Goal: Task Accomplishment & Management: Complete application form

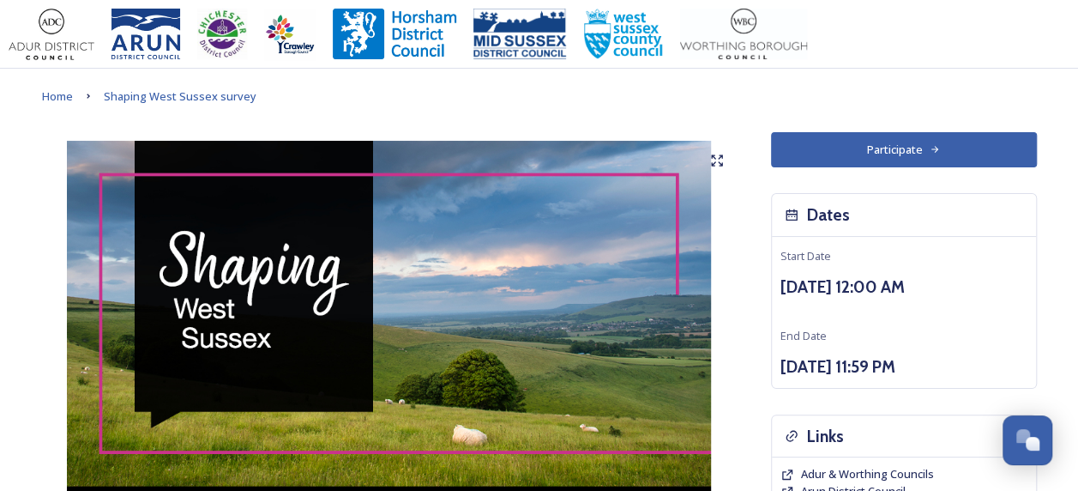
click at [53, 268] on img at bounding box center [389, 355] width 695 height 429
click at [871, 156] on button "Participate" at bounding box center [904, 149] width 266 height 35
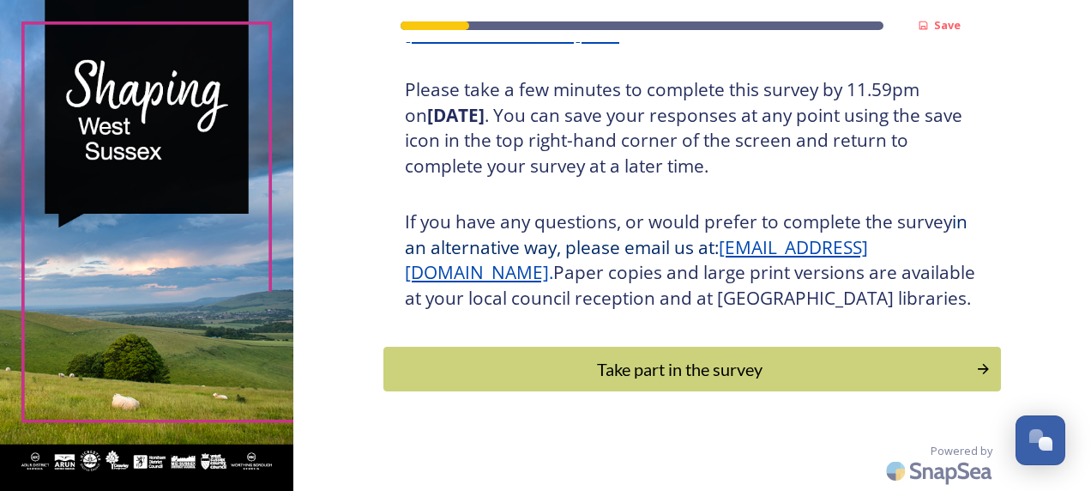
scroll to position [333, 0]
click at [449, 359] on div "Take part in the survey" at bounding box center [679, 369] width 580 height 26
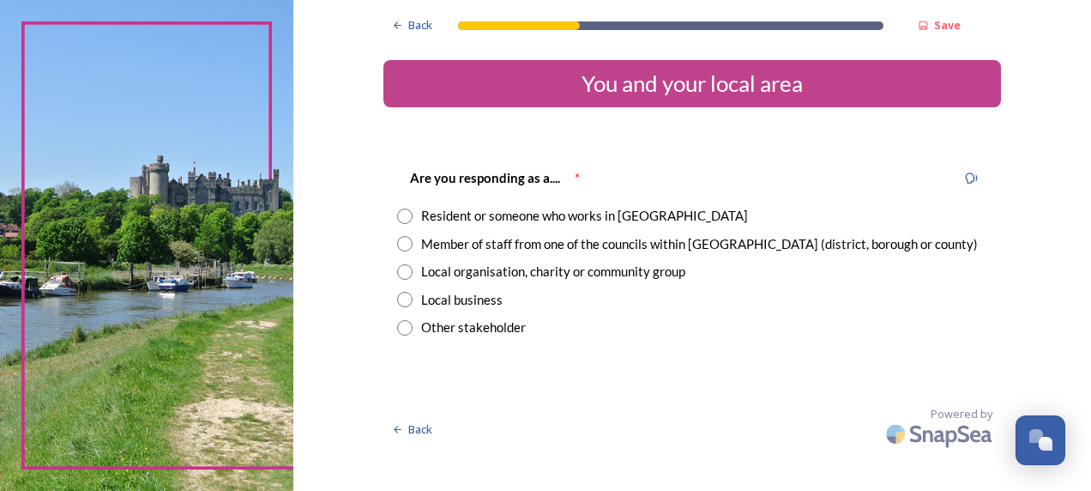
click at [407, 214] on input "radio" at bounding box center [404, 215] width 15 height 15
radio input "true"
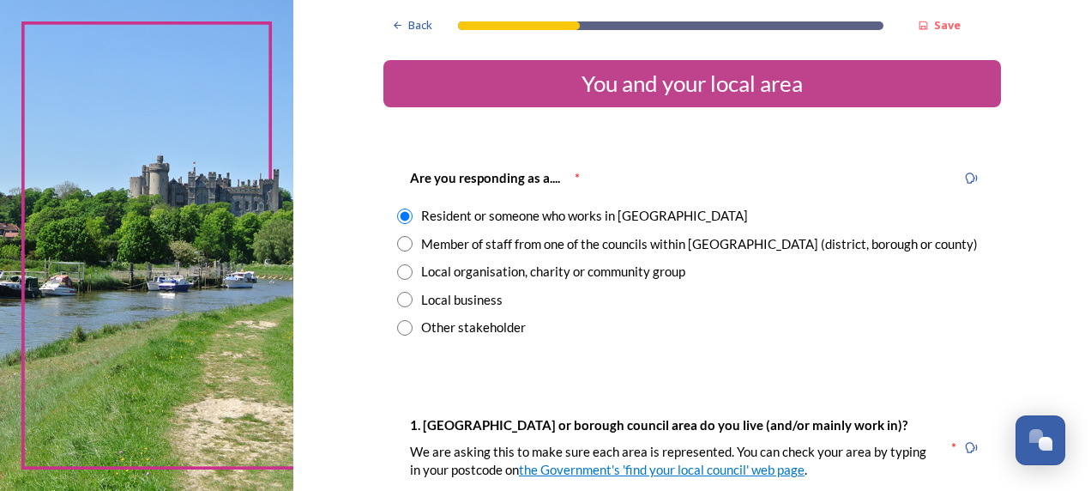
click at [400, 241] on input "radio" at bounding box center [404, 243] width 15 height 15
radio input "true"
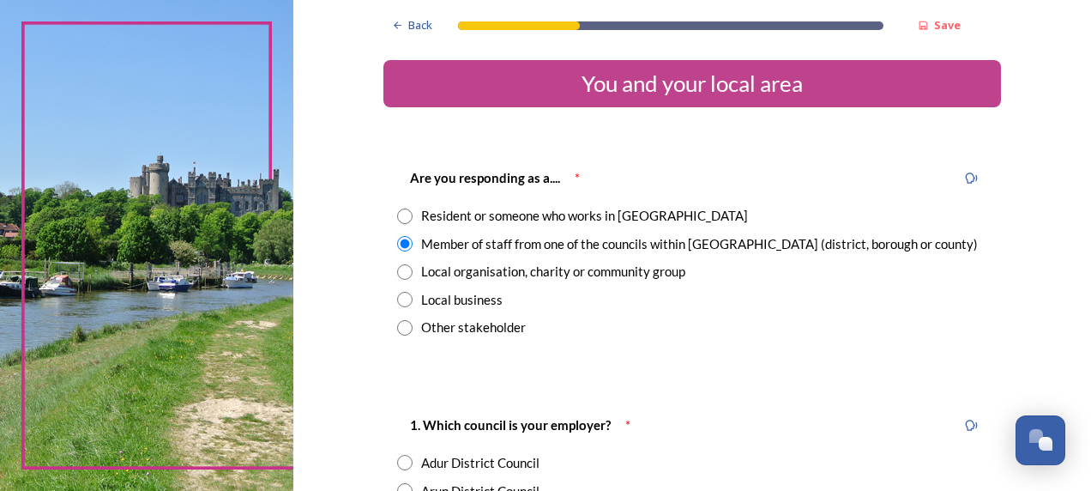
click at [403, 213] on input "radio" at bounding box center [404, 215] width 15 height 15
radio input "true"
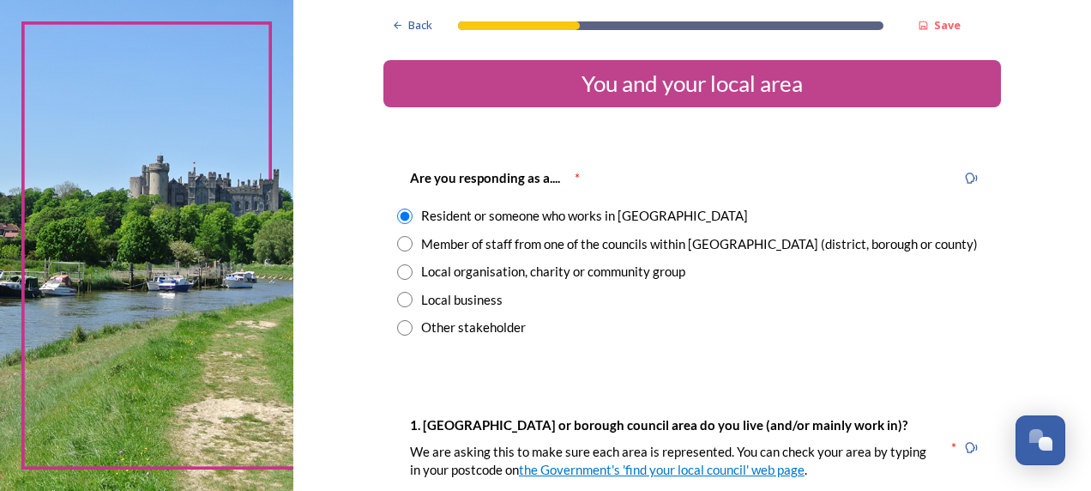
click at [401, 245] on input "radio" at bounding box center [404, 243] width 15 height 15
radio input "true"
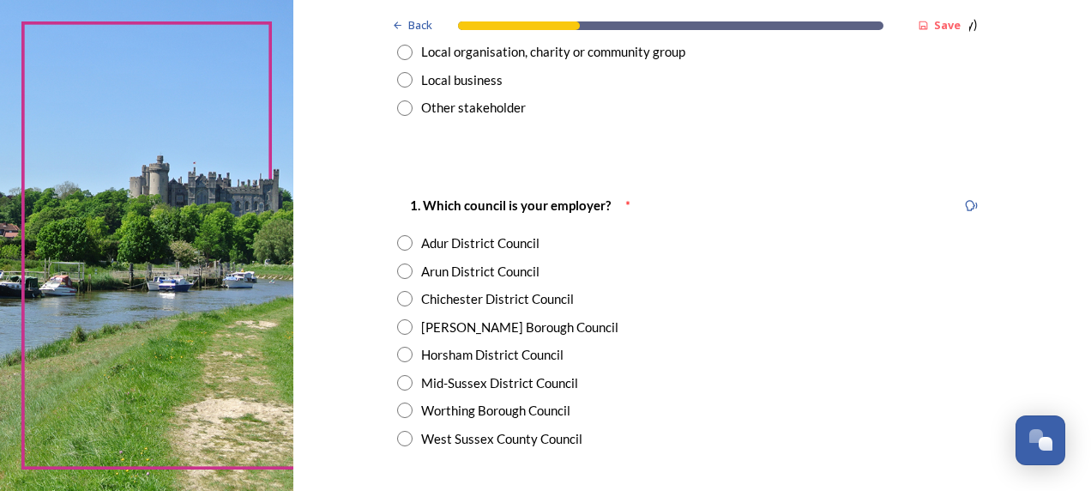
scroll to position [343, 0]
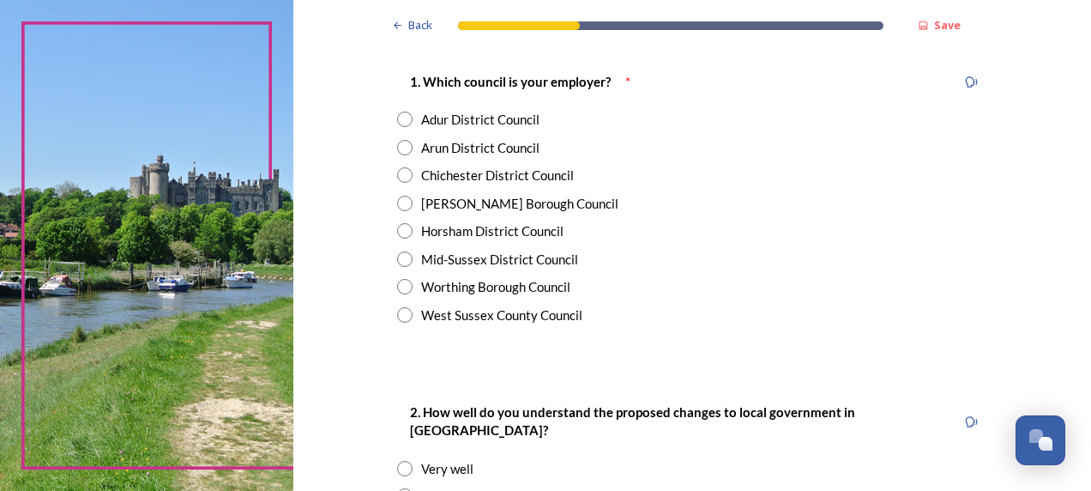
drag, startPoint x: 387, startPoint y: 306, endPoint x: 397, endPoint y: 310, distance: 10.8
click at [388, 306] on div "1. Which council is your employer? * Adur District Council Arun District Counci…" at bounding box center [692, 197] width 618 height 287
click at [397, 310] on input "radio" at bounding box center [404, 314] width 15 height 15
radio input "true"
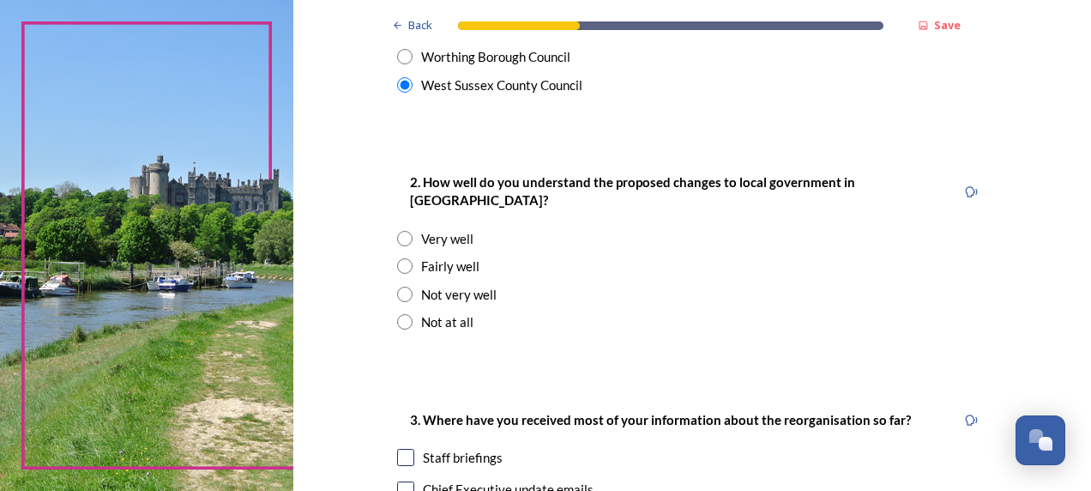
scroll to position [600, 0]
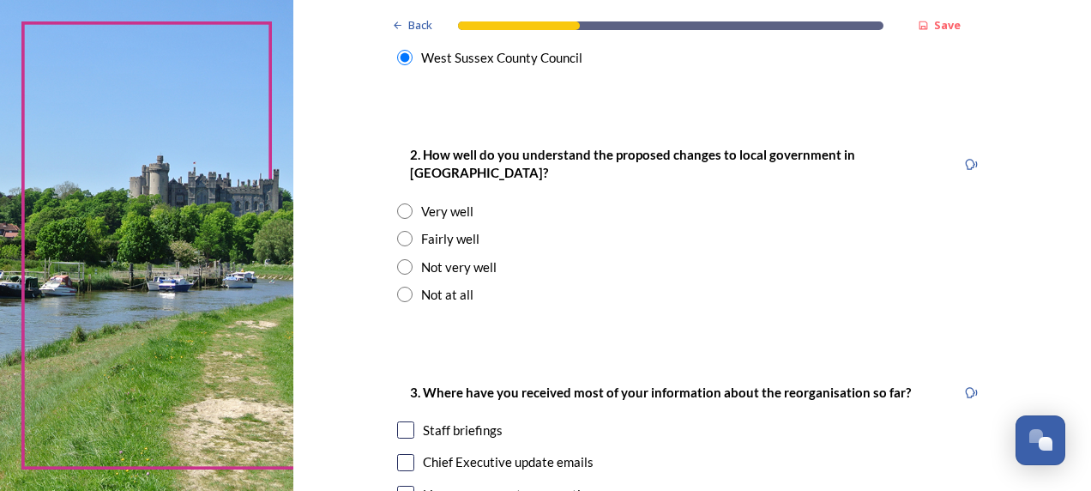
click at [398, 231] on input "radio" at bounding box center [404, 238] width 15 height 15
radio input "true"
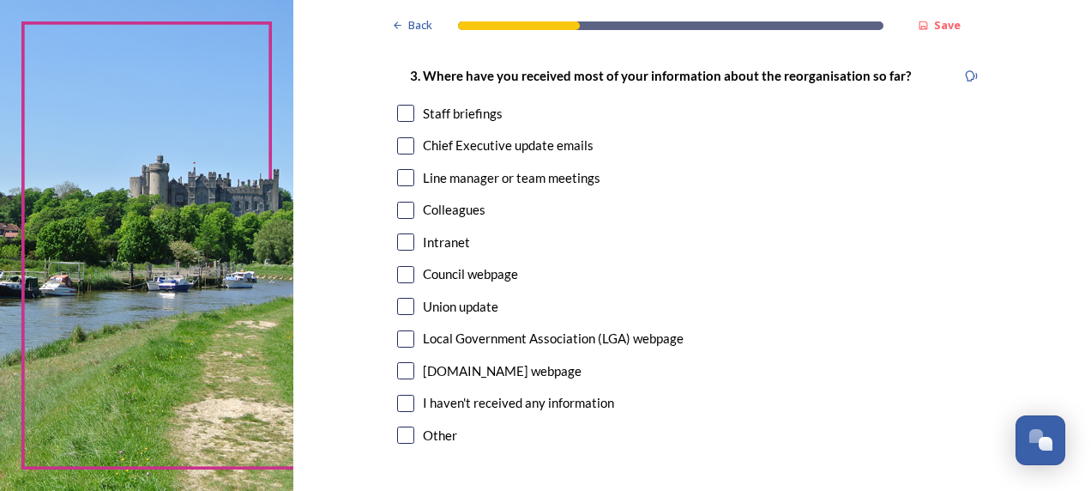
scroll to position [944, 0]
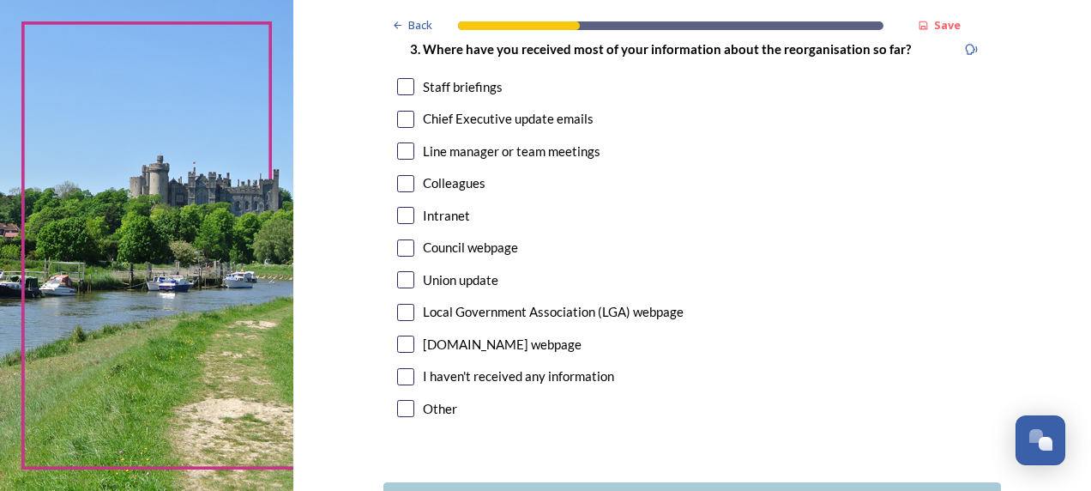
click at [407, 173] on div "Colleagues" at bounding box center [692, 183] width 590 height 20
checkbox input "true"
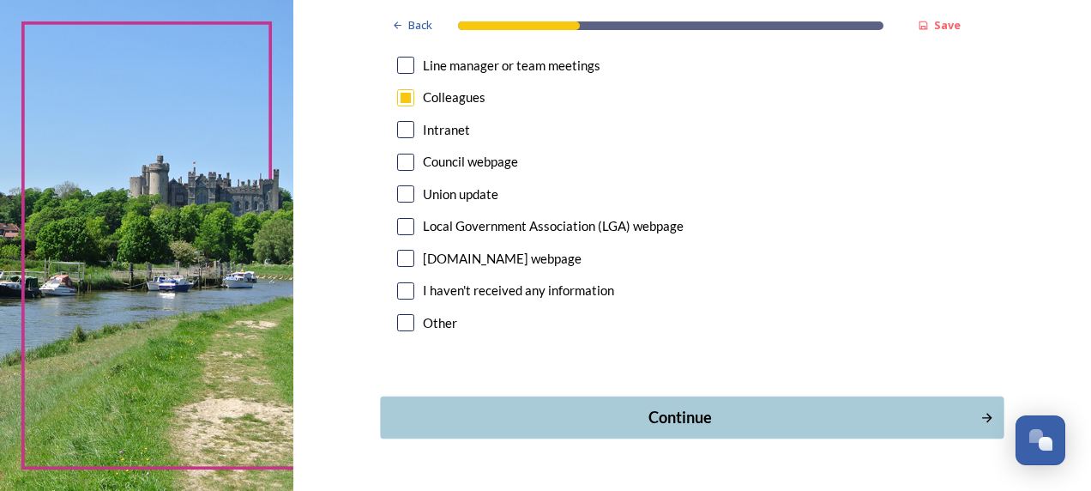
click at [485, 406] on div "Continue" at bounding box center [679, 417] width 581 height 23
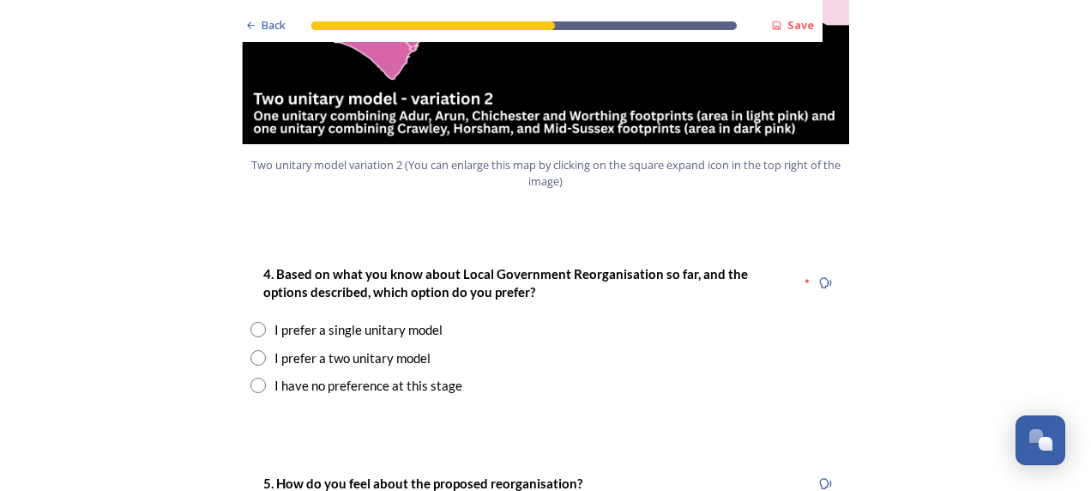
scroll to position [2230, 0]
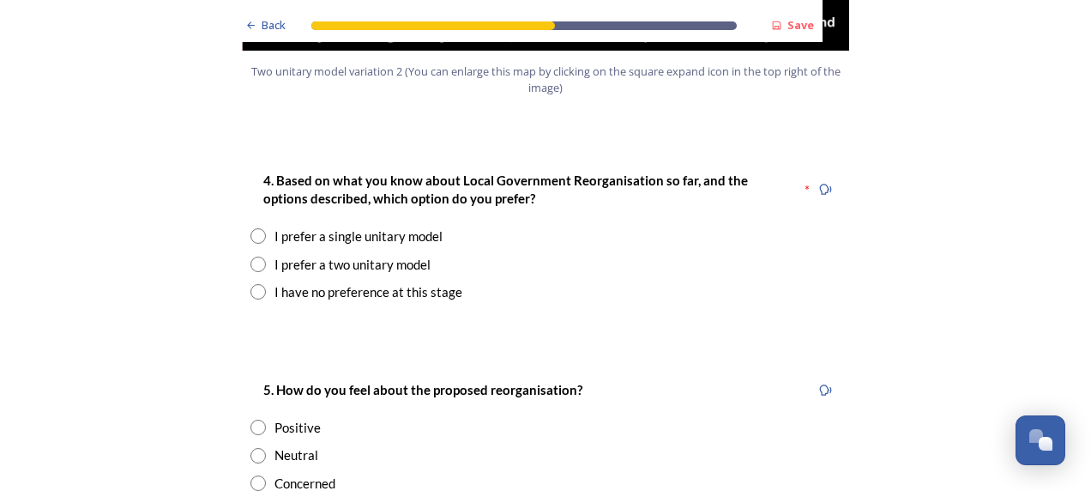
click at [258, 284] on input "radio" at bounding box center [257, 291] width 15 height 15
radio input "true"
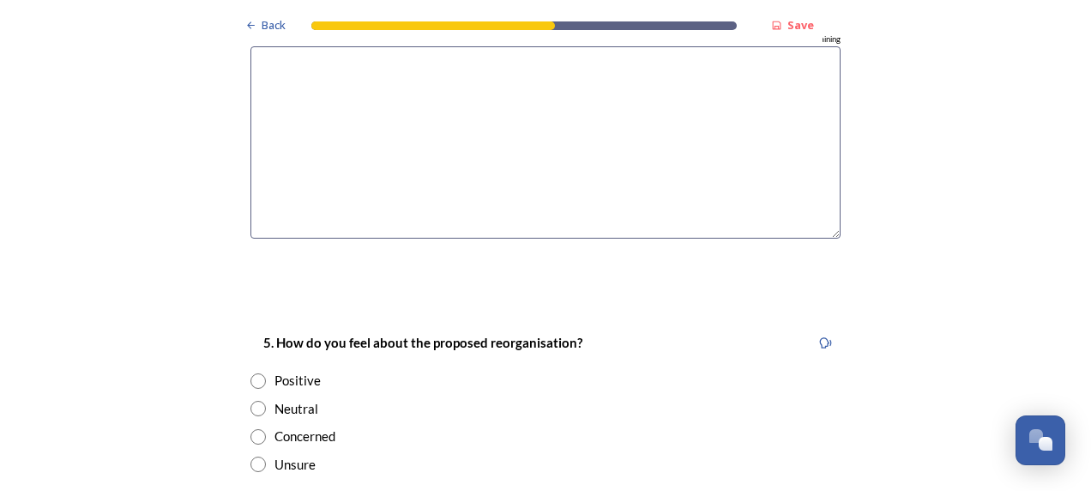
scroll to position [2745, 0]
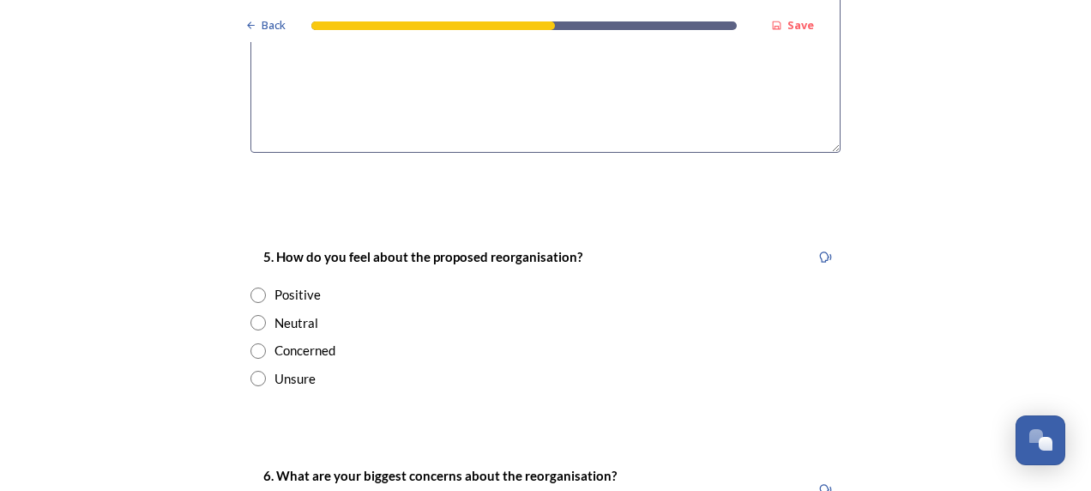
click at [256, 315] on input "radio" at bounding box center [257, 322] width 15 height 15
radio input "true"
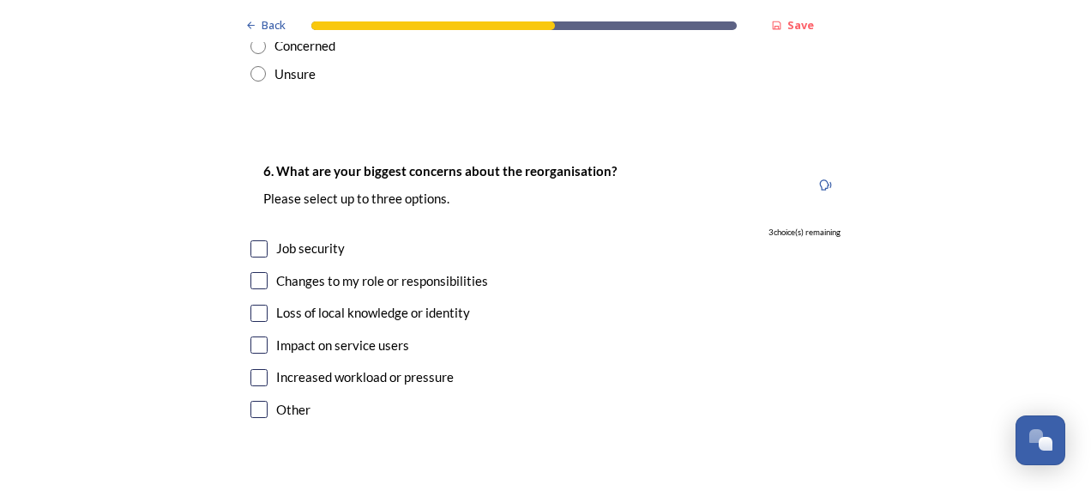
scroll to position [3088, 0]
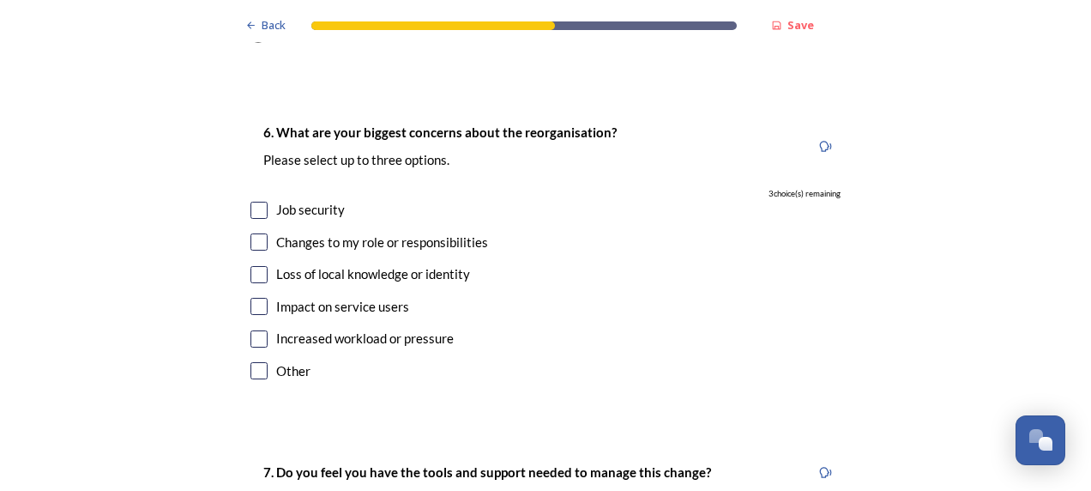
click at [256, 202] on input "checkbox" at bounding box center [258, 210] width 17 height 17
checkbox input "true"
click at [254, 298] on input "checkbox" at bounding box center [258, 306] width 17 height 17
checkbox input "true"
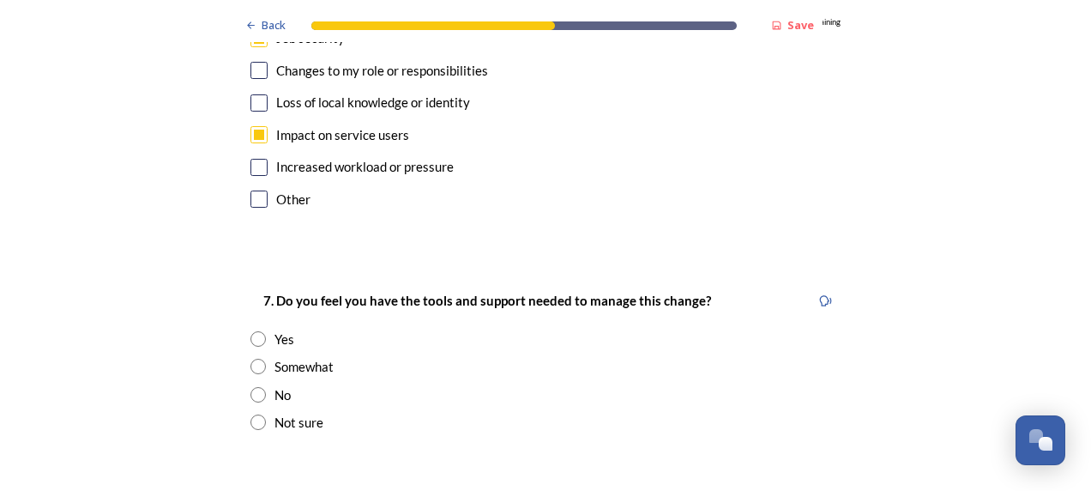
scroll to position [3345, 0]
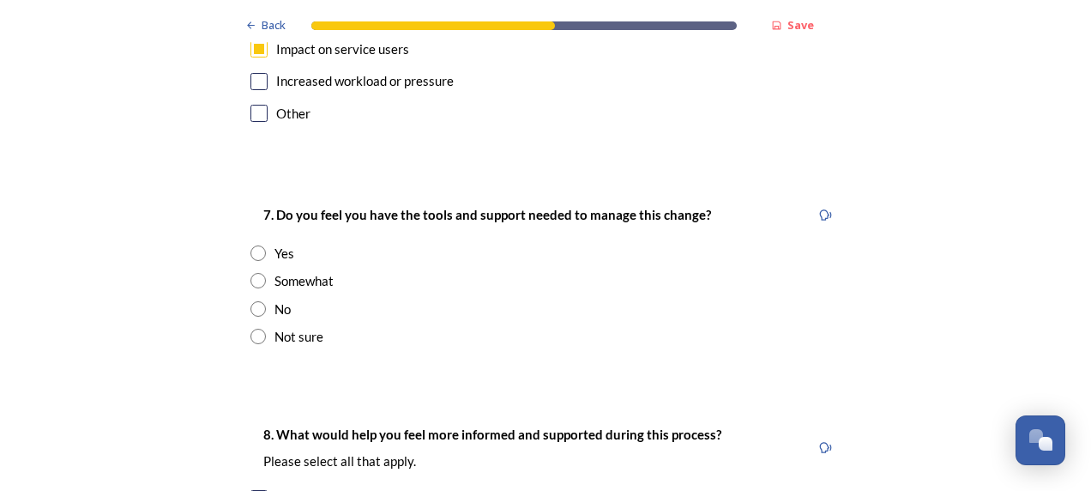
click at [252, 301] on input "radio" at bounding box center [257, 308] width 15 height 15
radio input "true"
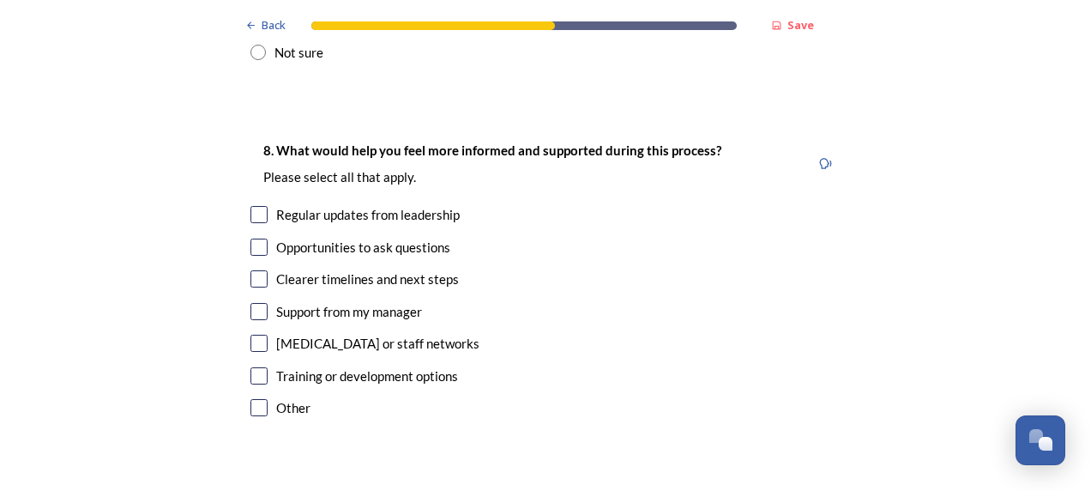
scroll to position [3603, 0]
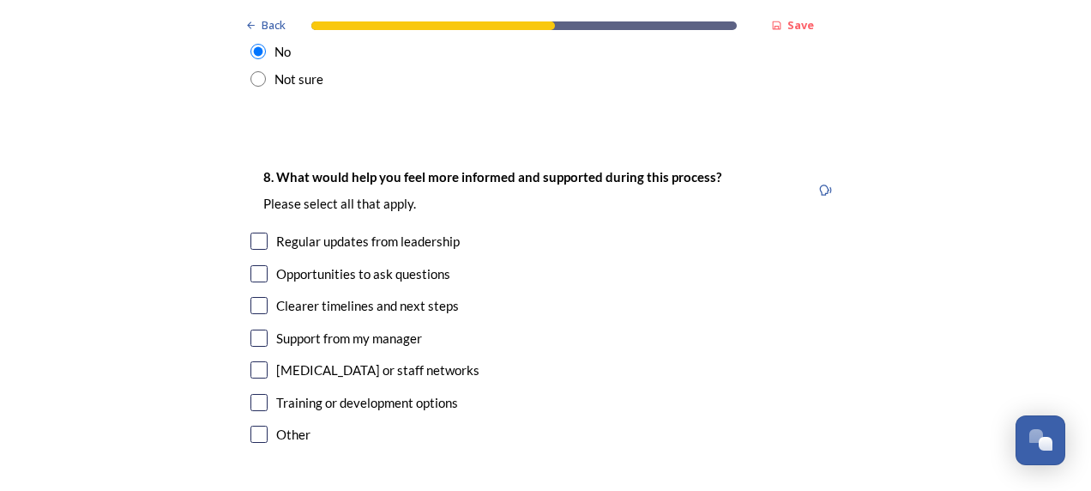
click at [255, 297] on input "checkbox" at bounding box center [258, 305] width 17 height 17
checkbox input "true"
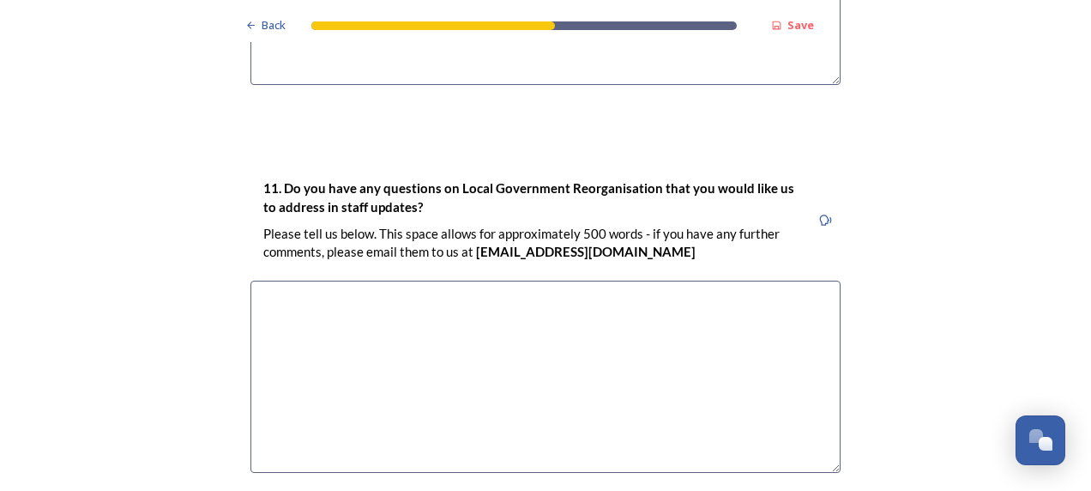
scroll to position [5037, 0]
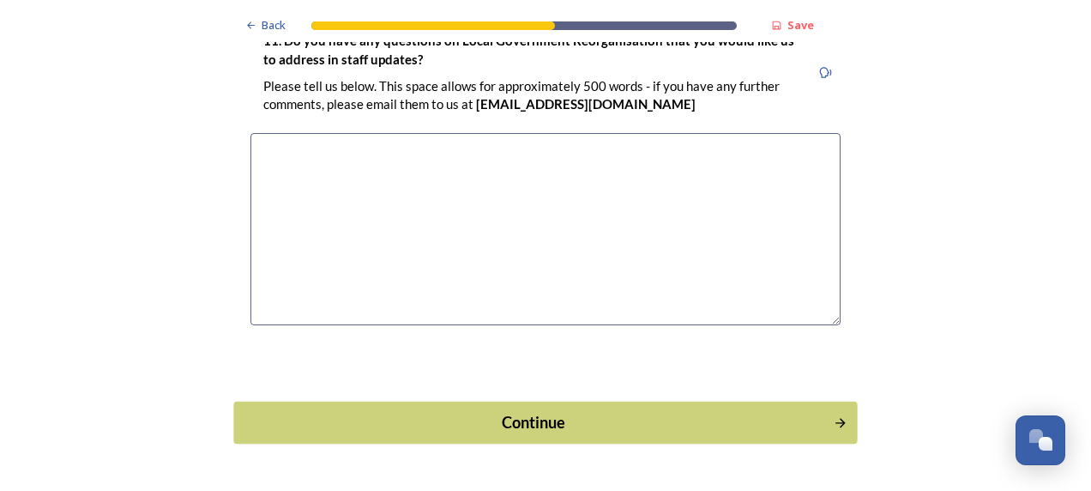
click at [594, 411] on div "Continue" at bounding box center [534, 422] width 581 height 23
